Goal: Find specific page/section: Find specific page/section

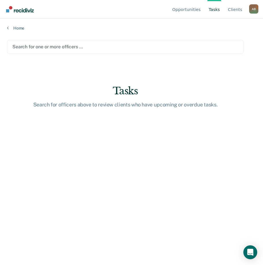
click at [214, 11] on link "Tasks" at bounding box center [215, 9] width 14 height 18
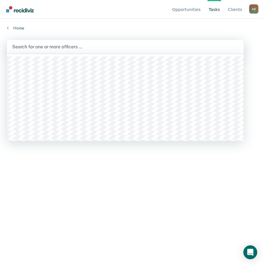
click at [67, 46] on div at bounding box center [125, 46] width 226 height 7
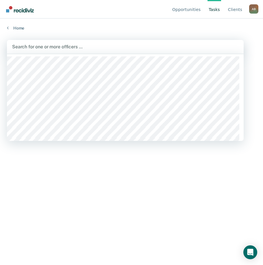
click at [79, 45] on div at bounding box center [125, 46] width 226 height 7
type input "brown"
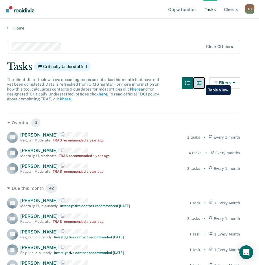
click at [201, 81] on icon "button" at bounding box center [199, 83] width 5 height 4
